Goal: Transaction & Acquisition: Purchase product/service

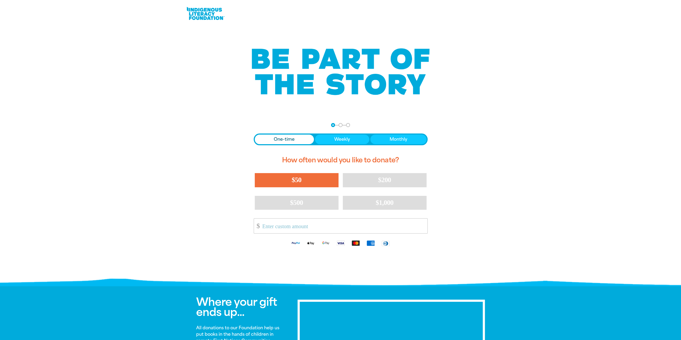
click at [308, 178] on button "$50" at bounding box center [297, 180] width 84 height 14
select select "US"
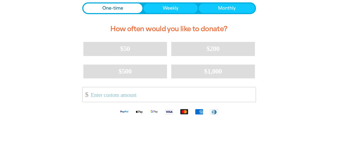
scroll to position [134, 0]
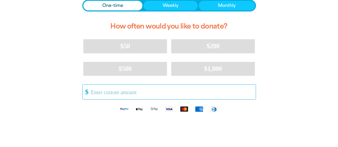
click at [112, 94] on input "Other Amount" at bounding box center [171, 92] width 169 height 15
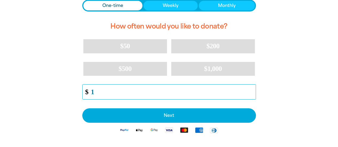
type input "1"
click at [253, 90] on input "1" at bounding box center [171, 92] width 169 height 15
